Goal: Task Accomplishment & Management: Manage account settings

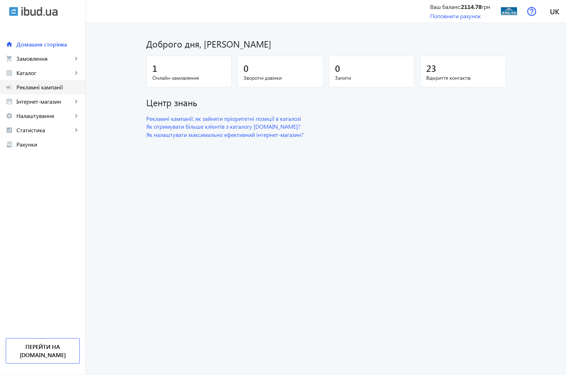
click at [35, 88] on span "Рекламні кампанії" at bounding box center [47, 87] width 63 height 7
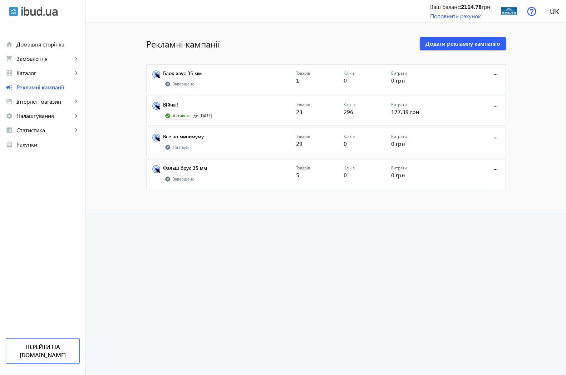
click at [167, 103] on link "Війна !" at bounding box center [229, 107] width 133 height 10
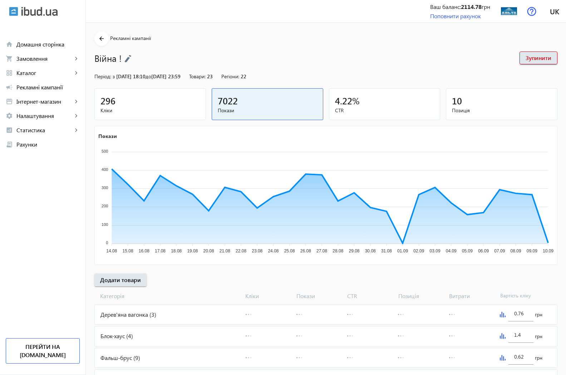
click at [101, 101] on span "296" at bounding box center [108, 101] width 15 height 12
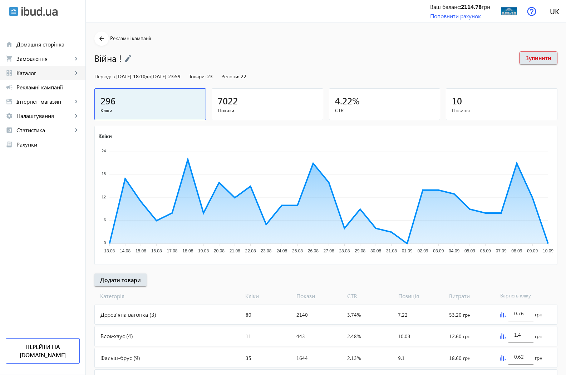
click at [32, 71] on span "Каталог" at bounding box center [44, 72] width 56 height 7
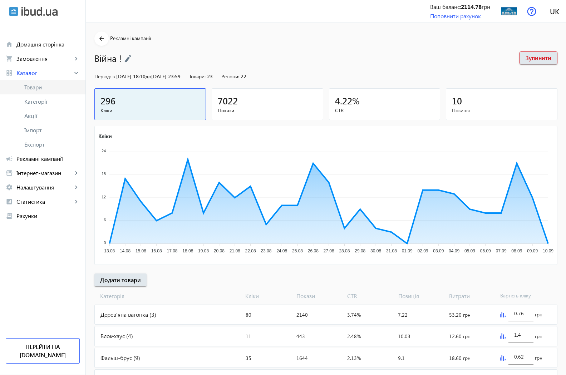
click at [40, 89] on span "Товари" at bounding box center [51, 87] width 55 height 7
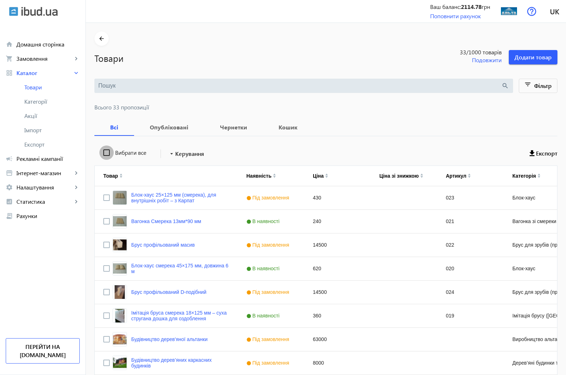
click at [99, 152] on input "Вибрати все" at bounding box center [106, 153] width 14 height 14
checkbox input "true"
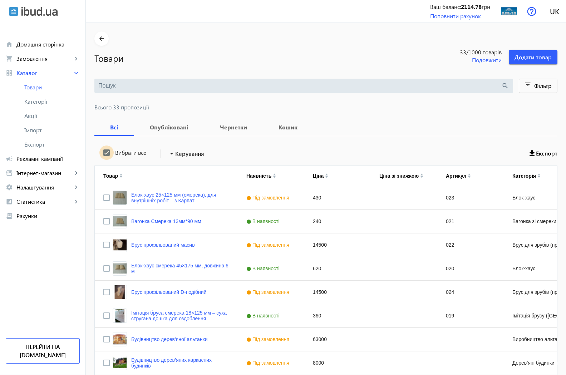
checkbox input "true"
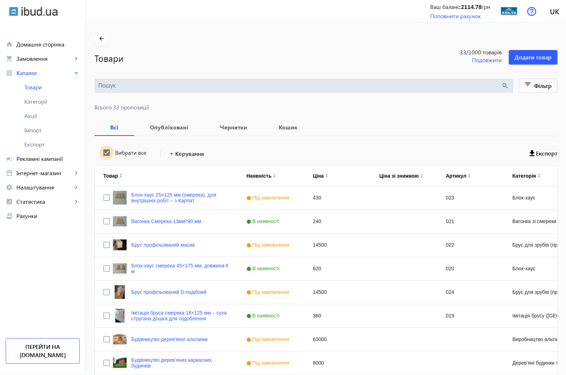
checkbox input "true"
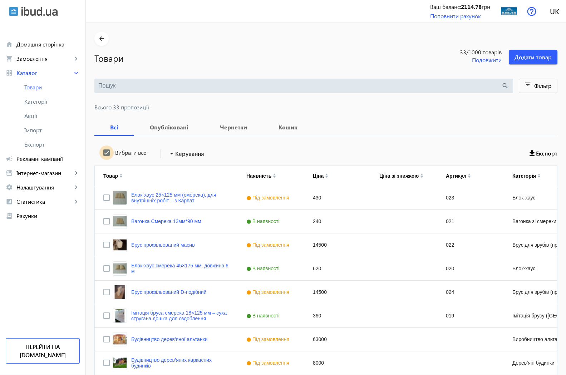
checkbox input "true"
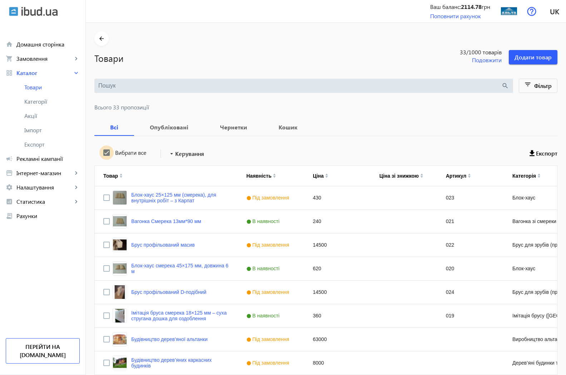
checkbox input "true"
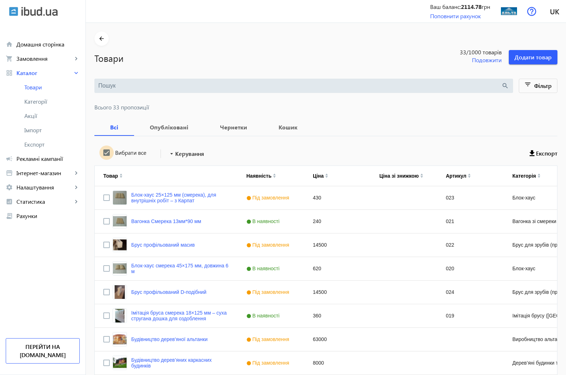
checkbox input "true"
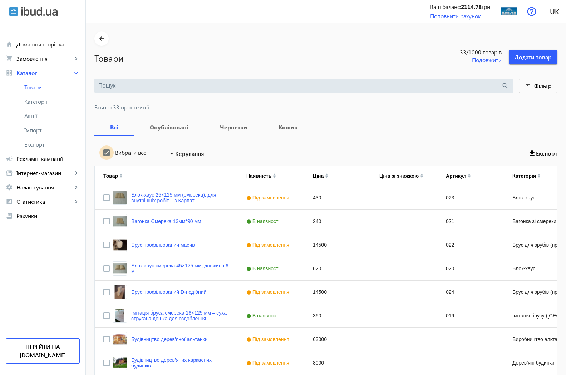
checkbox input "true"
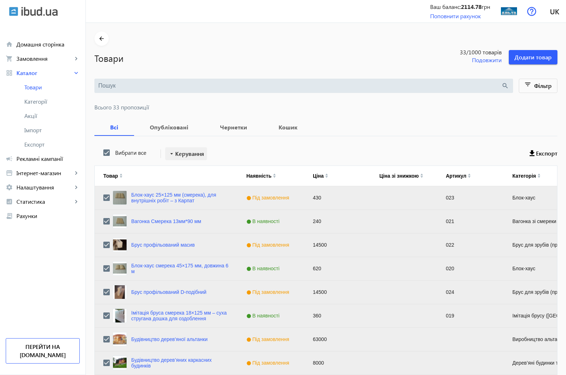
click at [192, 152] on span "Керування" at bounding box center [189, 154] width 29 height 9
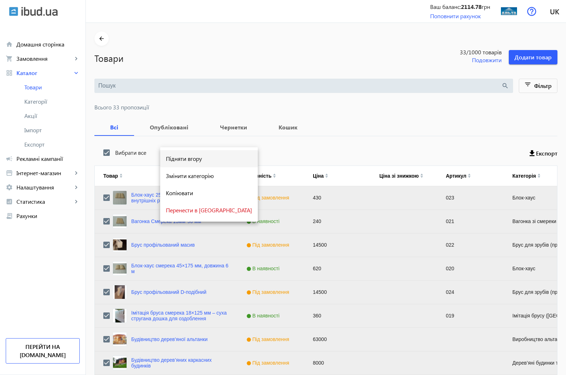
click at [195, 160] on span "Підняти вгору" at bounding box center [209, 159] width 86 height 6
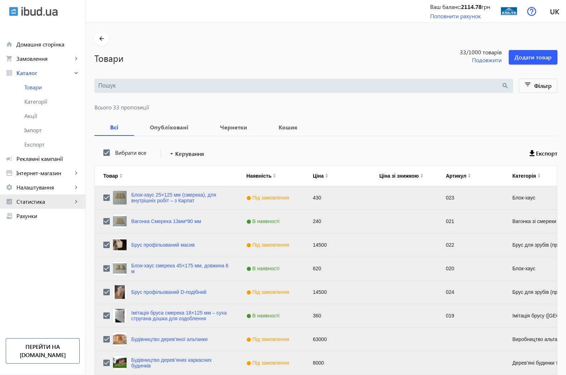
click at [27, 202] on span "Статистика" at bounding box center [44, 201] width 56 height 7
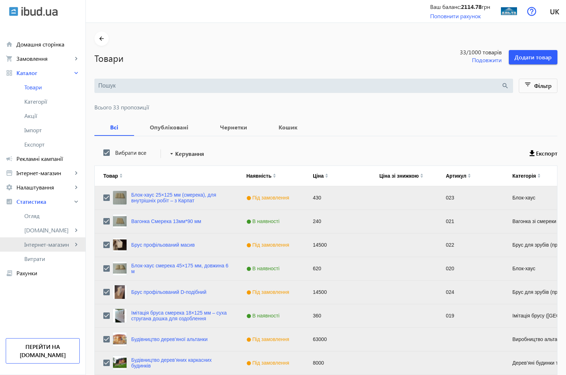
click at [37, 247] on span "Інтернет-магазин" at bounding box center [48, 244] width 48 height 7
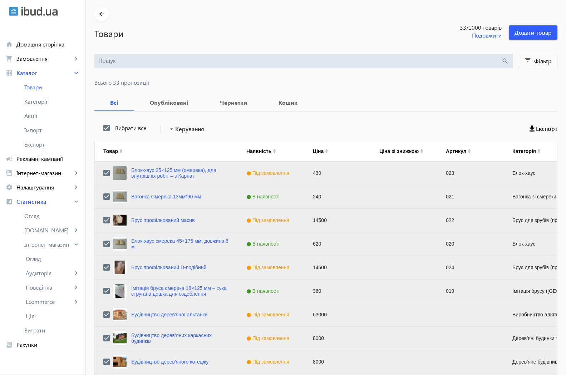
scroll to position [36, 0]
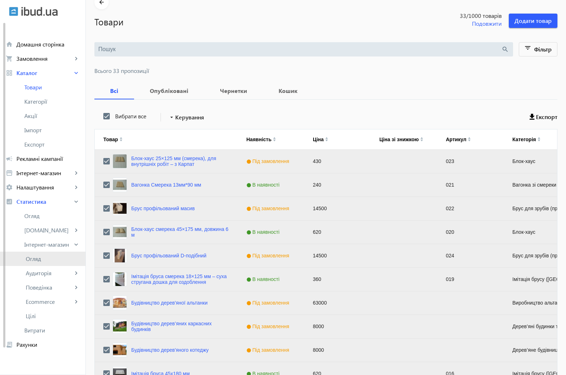
click at [36, 258] on span "Огляд" at bounding box center [53, 258] width 54 height 7
